Goal: Task Accomplishment & Management: Complete application form

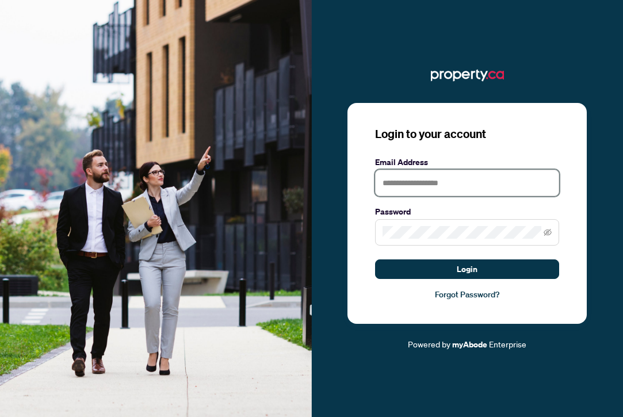
type input "**********"
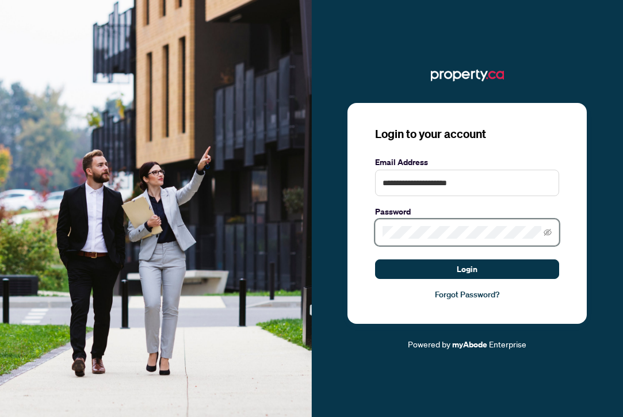
click at [467, 269] on button "Login" at bounding box center [467, 269] width 184 height 20
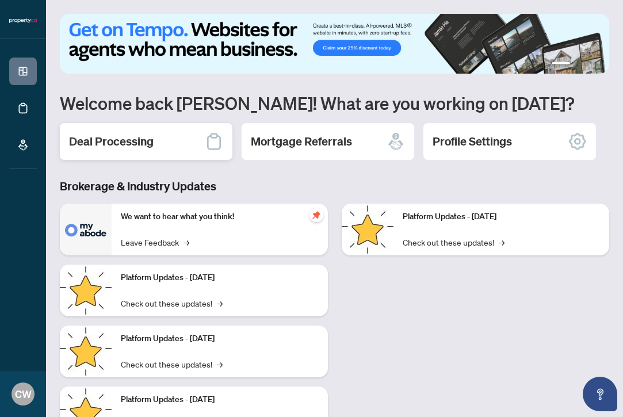
click at [118, 138] on h2 "Deal Processing" at bounding box center [111, 141] width 85 height 16
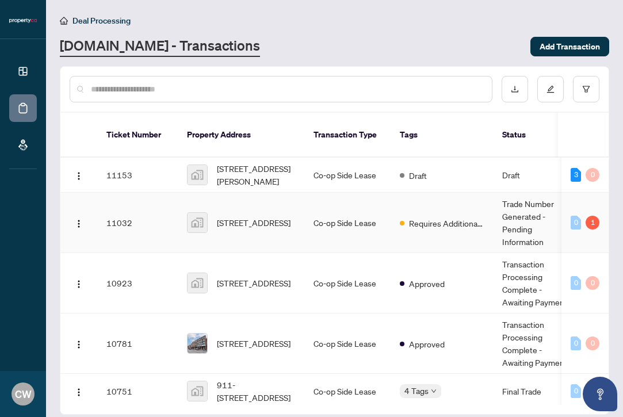
click at [135, 203] on td "11032" at bounding box center [137, 223] width 81 height 60
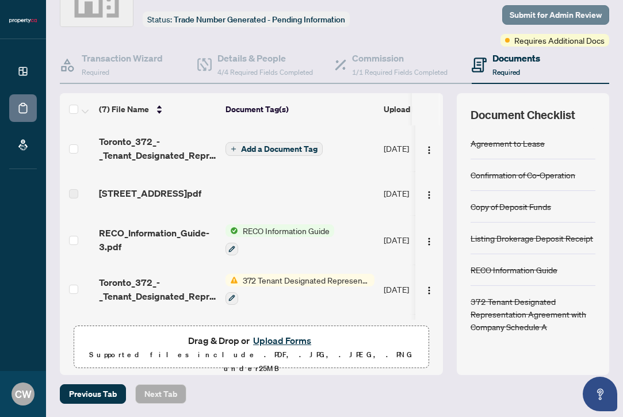
click at [539, 17] on span "Submit for Admin Review" at bounding box center [555, 15] width 92 height 18
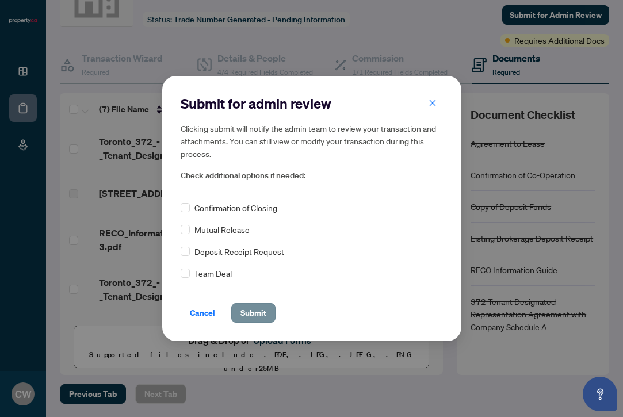
click at [248, 315] on span "Submit" at bounding box center [253, 313] width 26 height 18
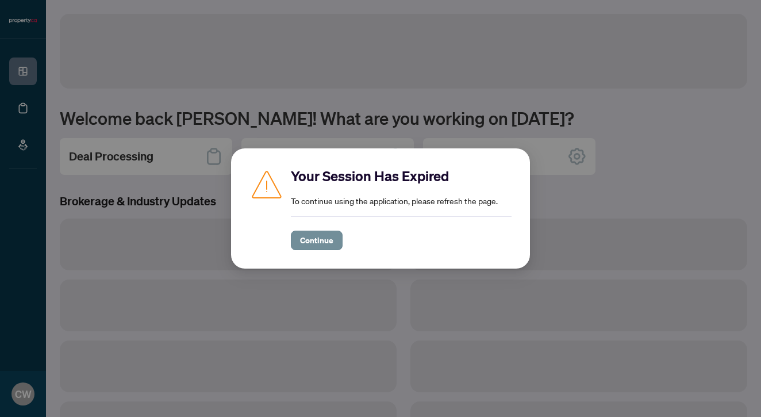
click at [312, 239] on span "Continue" at bounding box center [316, 240] width 33 height 18
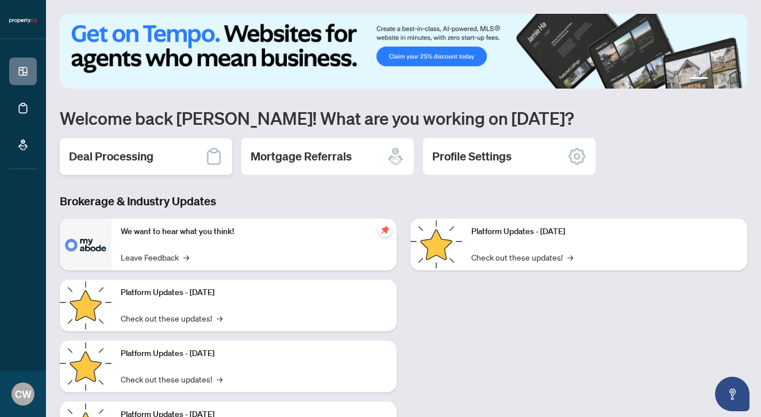
click at [149, 163] on h2 "Deal Processing" at bounding box center [111, 156] width 85 height 16
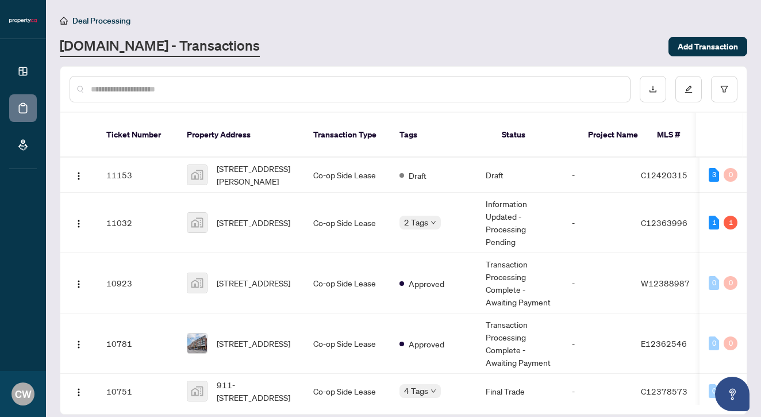
click at [148, 166] on td "11153" at bounding box center [137, 175] width 81 height 35
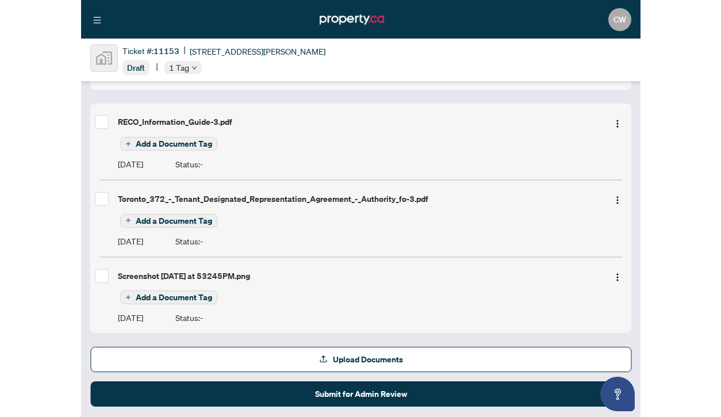
scroll to position [110, 0]
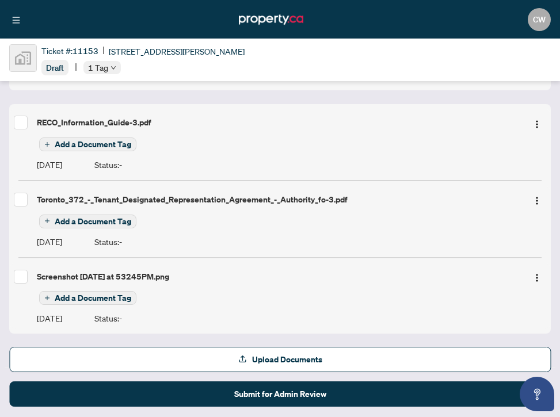
click at [557, 89] on main "Deal Processing / View Transaction Transaction saved 17 hours ago Ticket #: [ST…" at bounding box center [280, 208] width 560 height 417
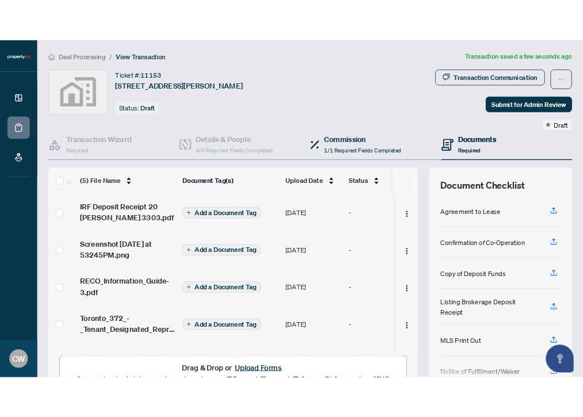
scroll to position [0, 0]
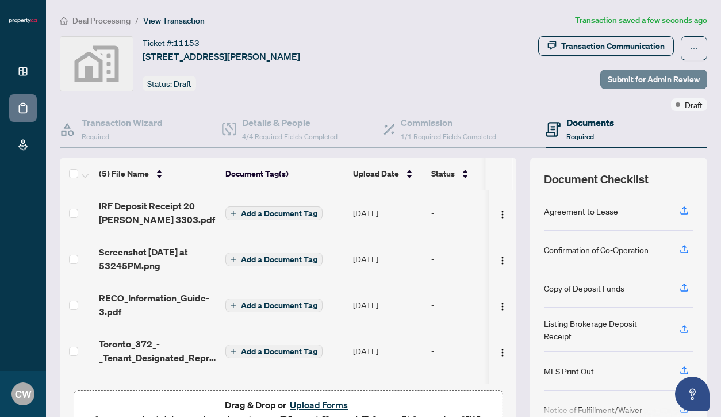
click at [610, 79] on span "Submit for Admin Review" at bounding box center [654, 79] width 92 height 18
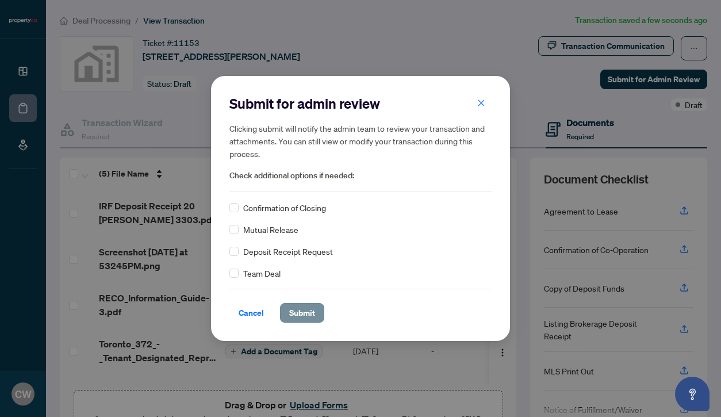
click at [302, 317] on span "Submit" at bounding box center [302, 313] width 26 height 18
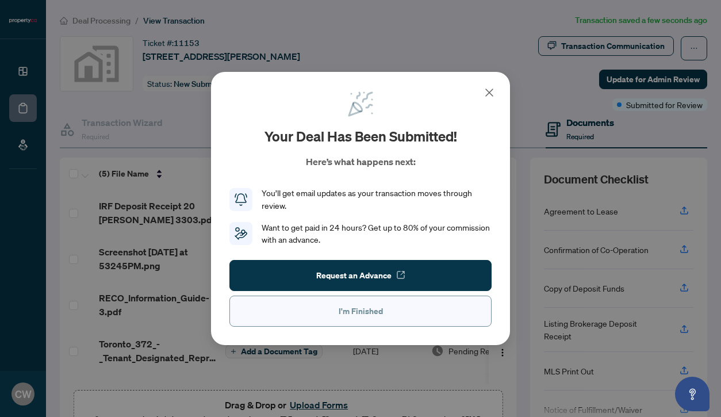
click at [302, 316] on button "I'm Finished" at bounding box center [360, 311] width 262 height 31
